Goal: Check status

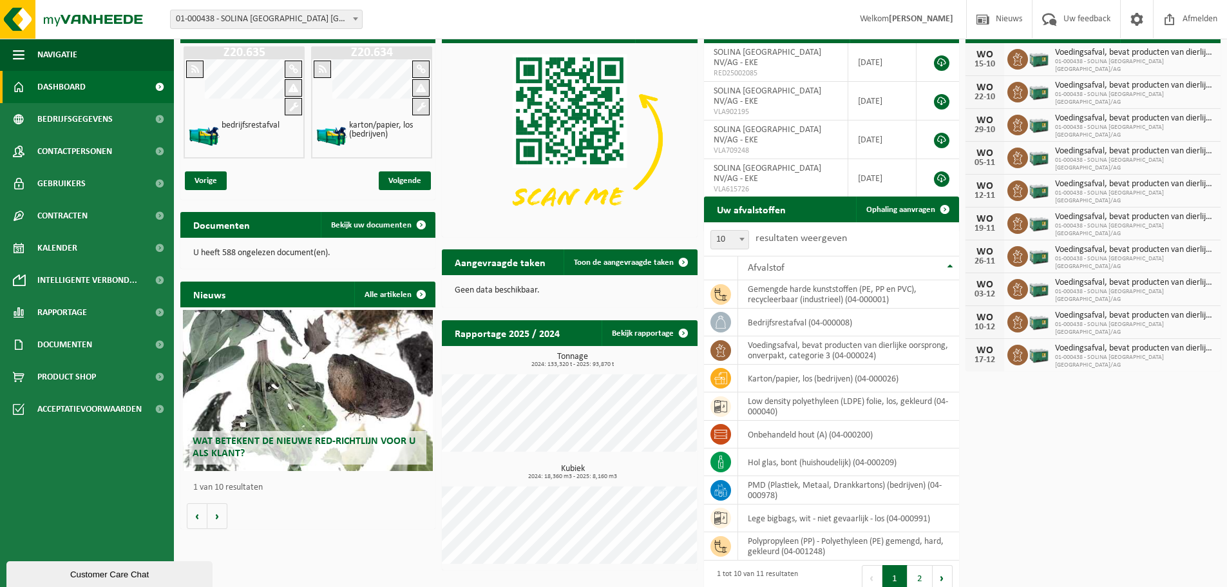
scroll to position [44, 0]
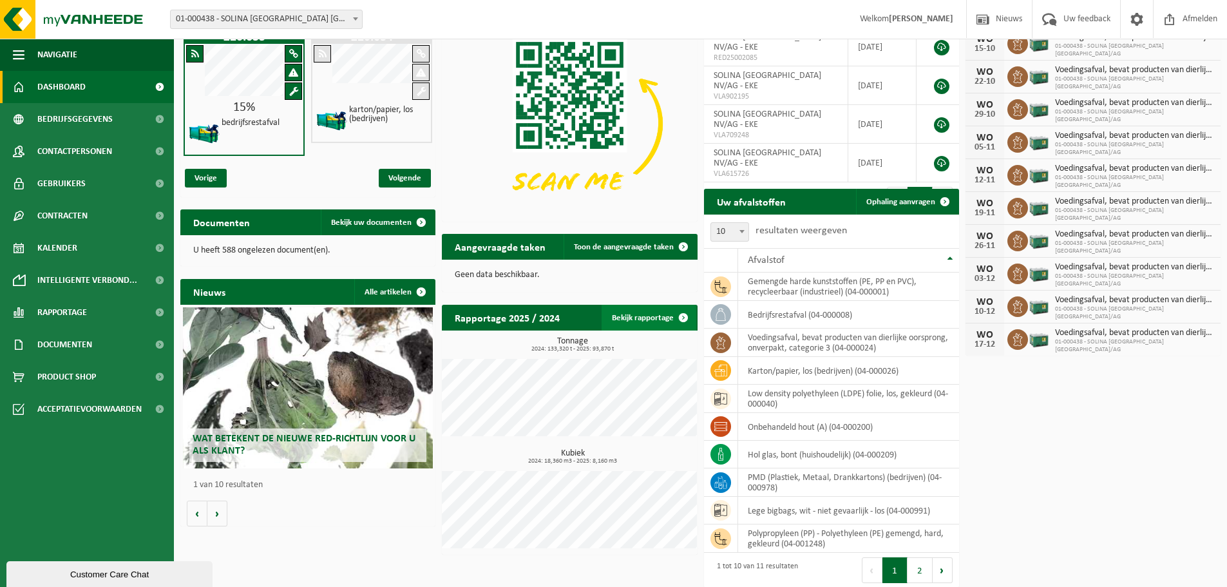
click at [647, 316] on link "Bekijk rapportage" at bounding box center [648, 318] width 95 height 26
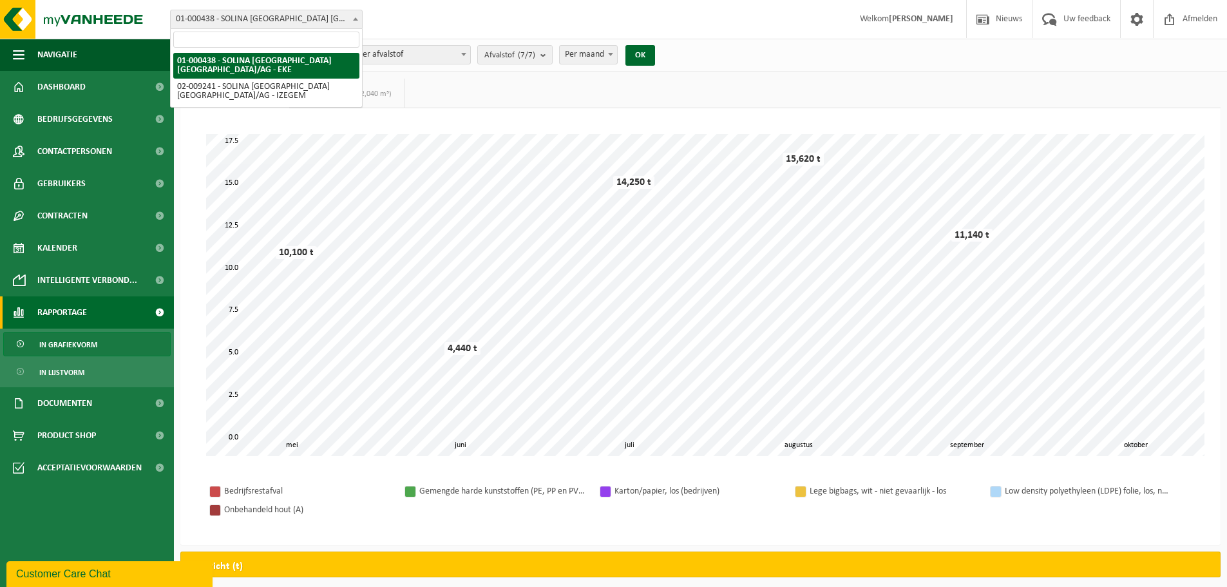
click at [360, 18] on span at bounding box center [355, 18] width 13 height 17
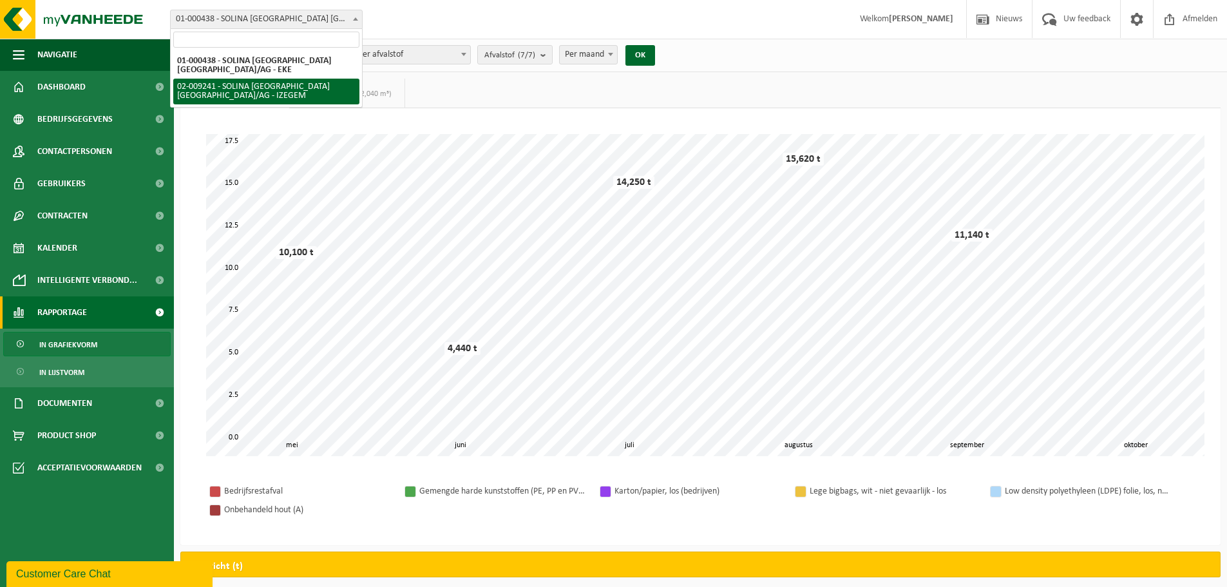
select select "13150"
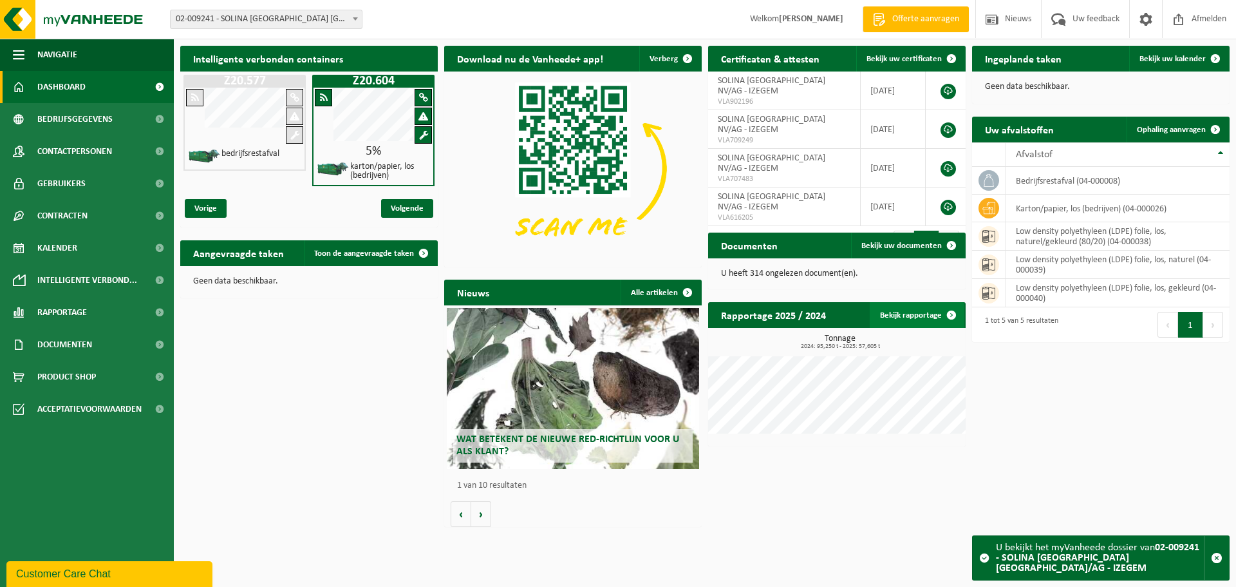
click at [929, 305] on link "Bekijk rapportage" at bounding box center [917, 315] width 95 height 26
click at [912, 317] on link "Bekijk rapportage" at bounding box center [917, 315] width 95 height 26
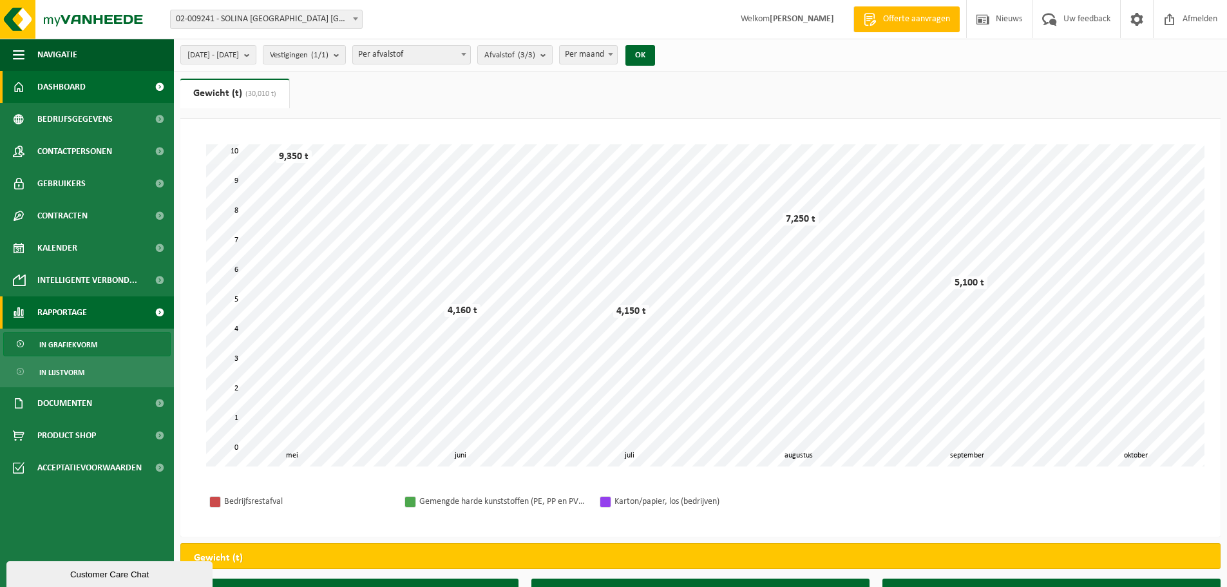
click at [66, 85] on span "Dashboard" at bounding box center [61, 87] width 48 height 32
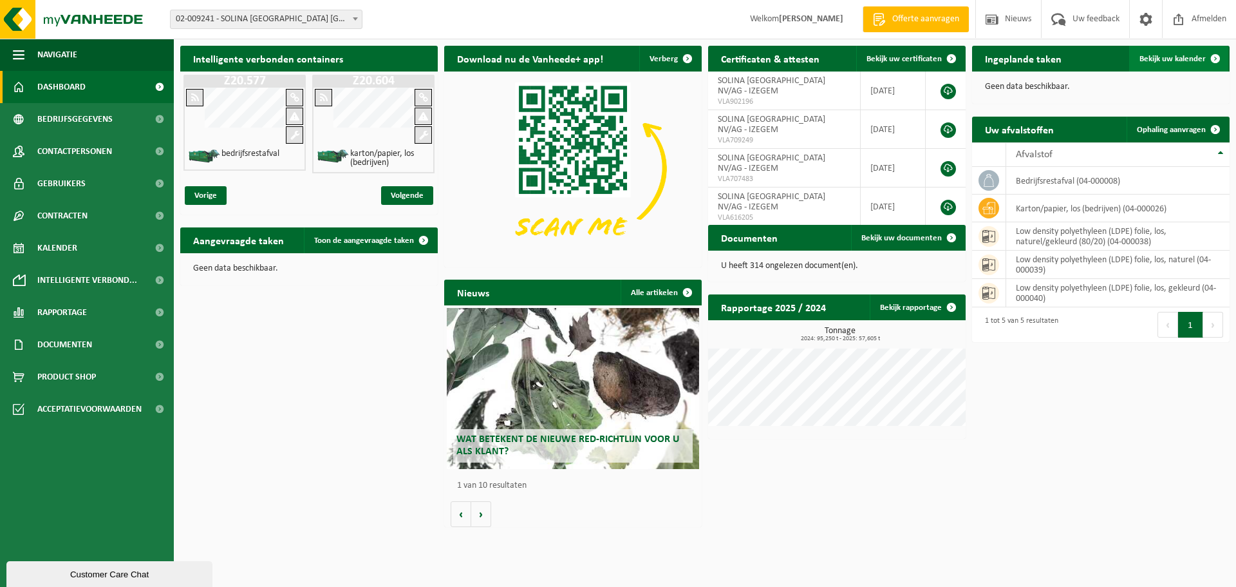
click at [1178, 57] on span "Bekijk uw kalender" at bounding box center [1173, 59] width 66 height 8
click at [309, 364] on div "Intelligente verbonden containers Z20.577 bedrijfsrestafval Z20.604 karton/papi…" at bounding box center [705, 286] width 1056 height 494
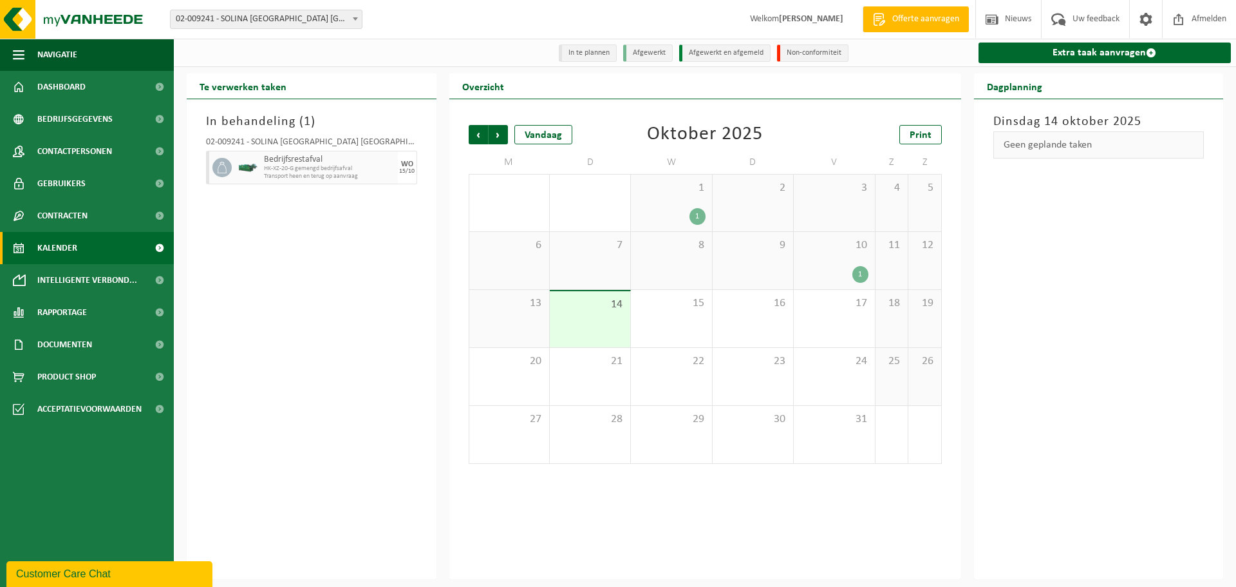
click at [857, 274] on div "1" at bounding box center [861, 274] width 16 height 17
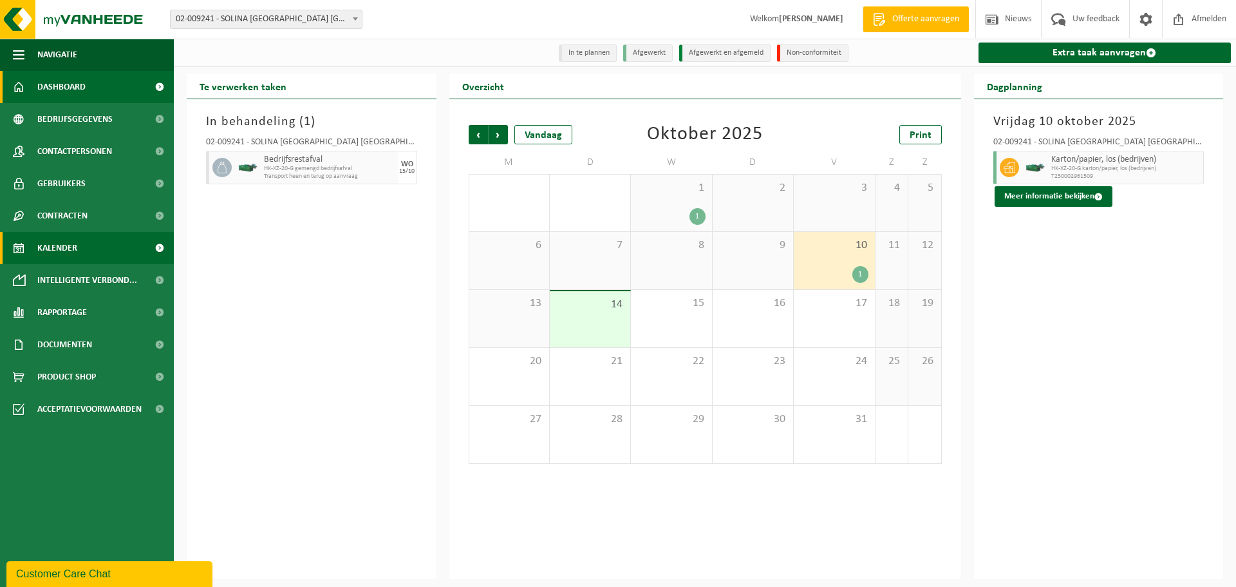
click at [39, 84] on span "Dashboard" at bounding box center [61, 87] width 48 height 32
